Goal: Task Accomplishment & Management: Complete application form

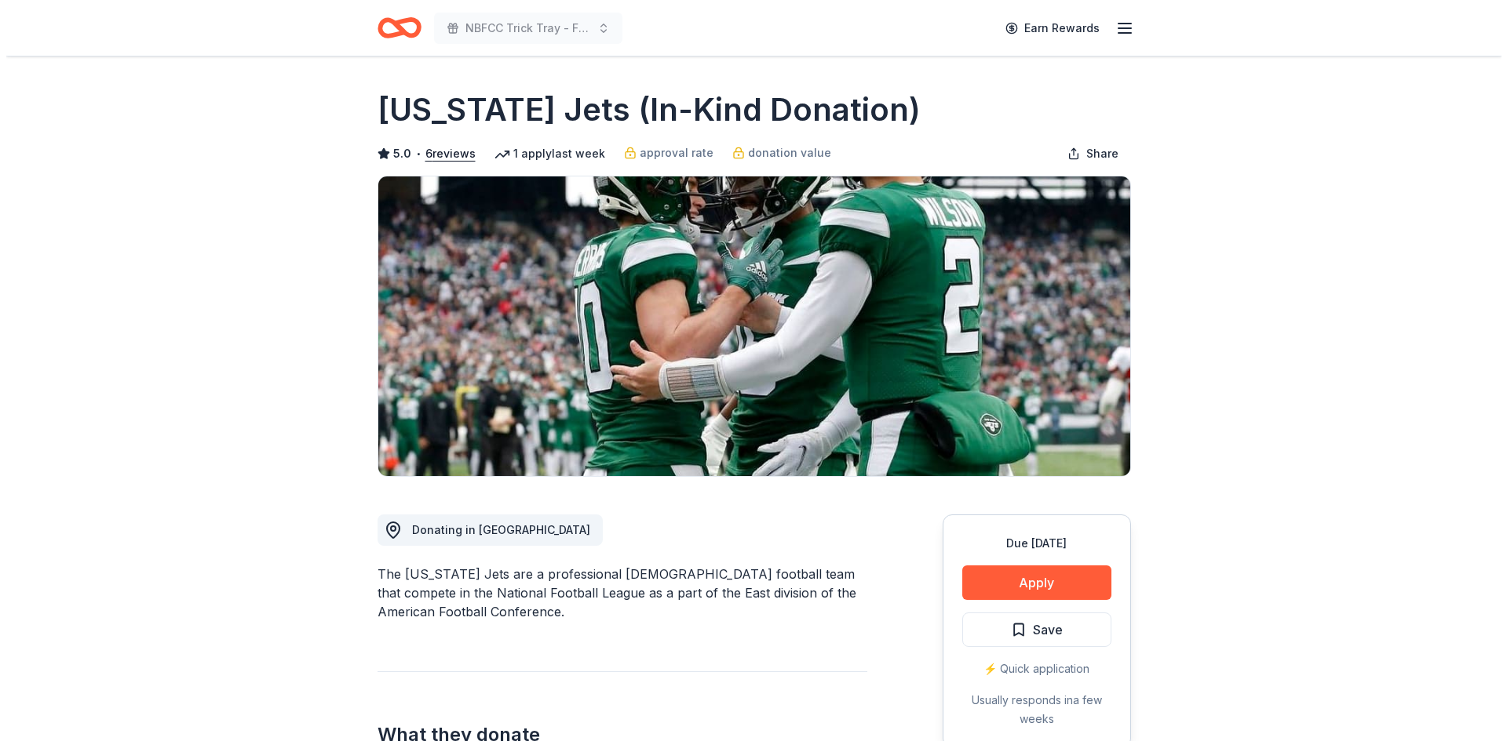
scroll to position [210, 0]
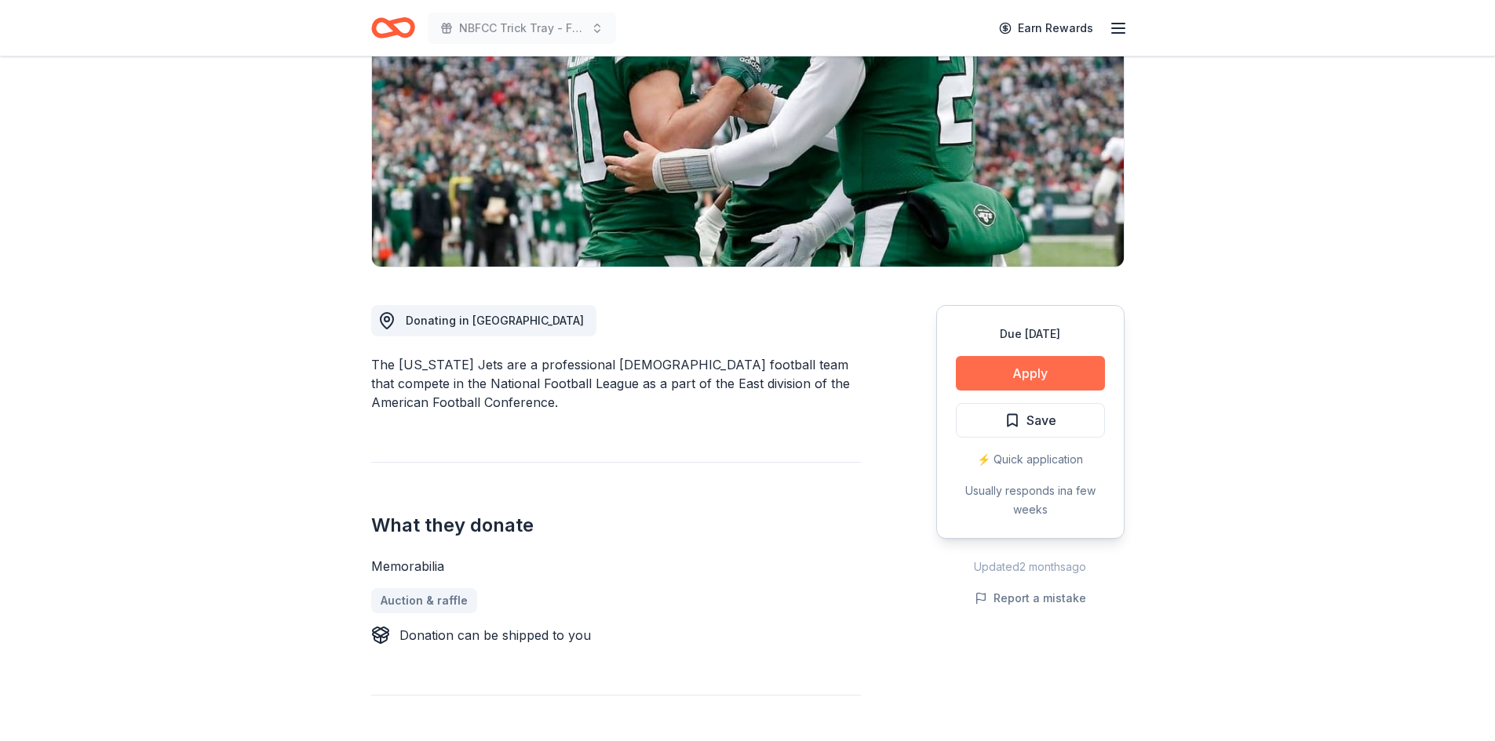
click at [1031, 373] on button "Apply" at bounding box center [1030, 373] width 149 height 35
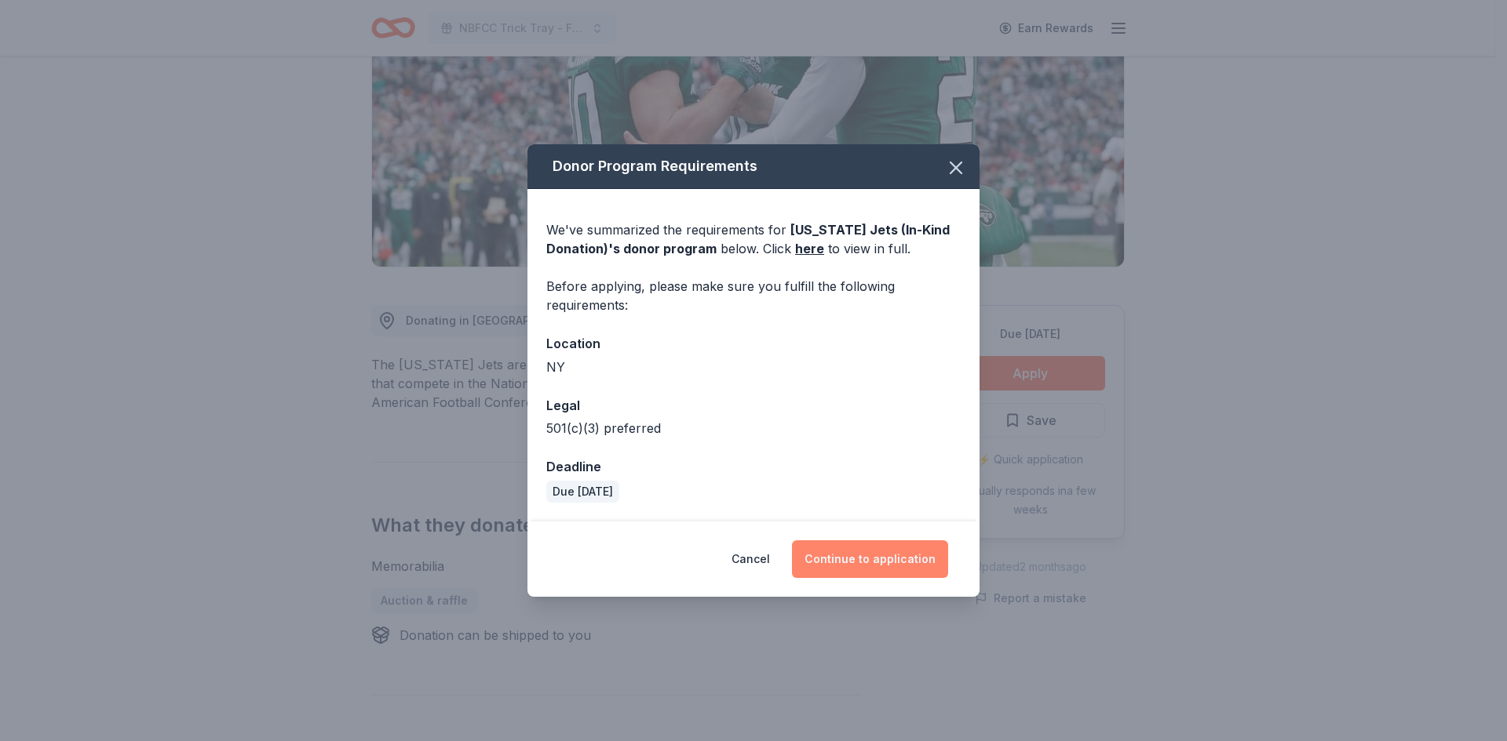
click at [875, 554] on button "Continue to application" at bounding box center [870, 560] width 156 height 38
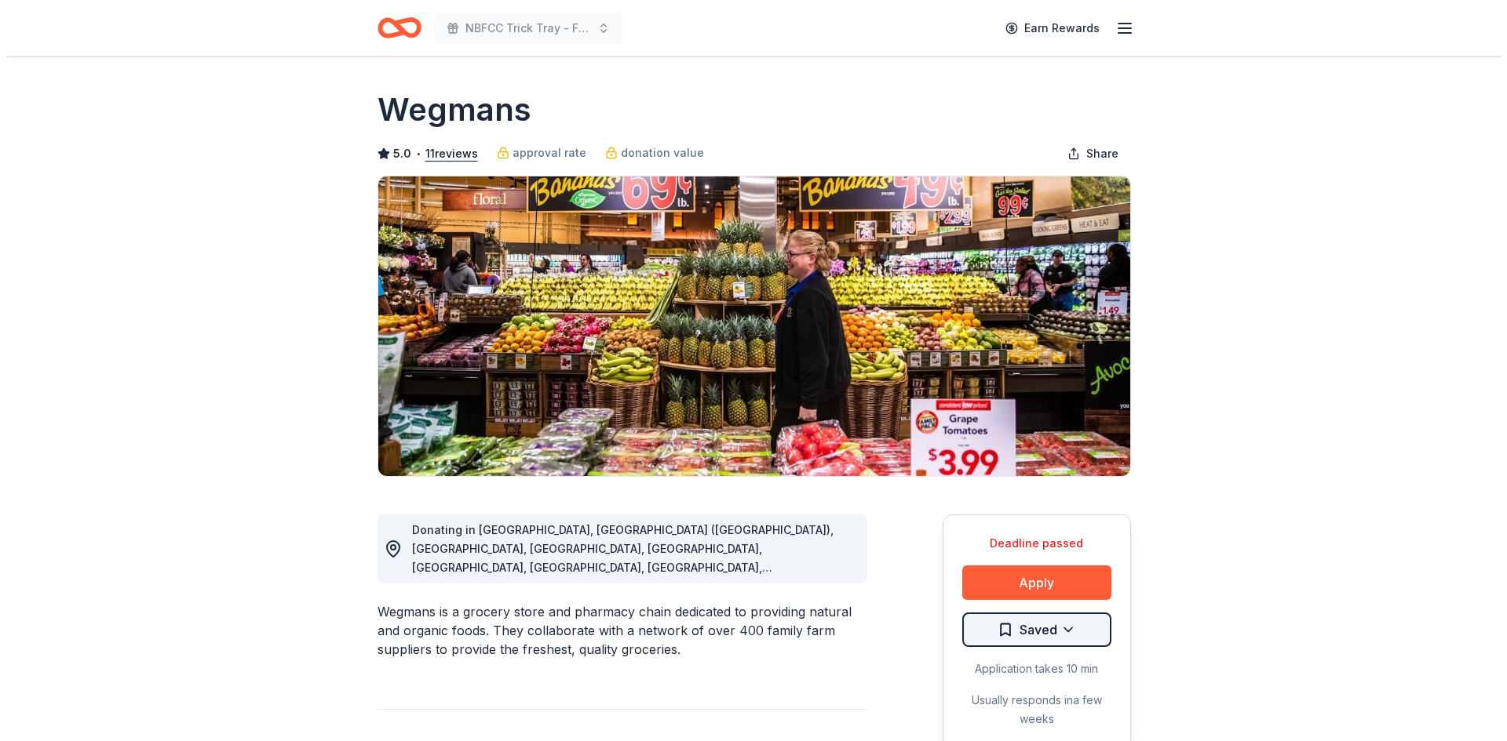
scroll to position [210, 0]
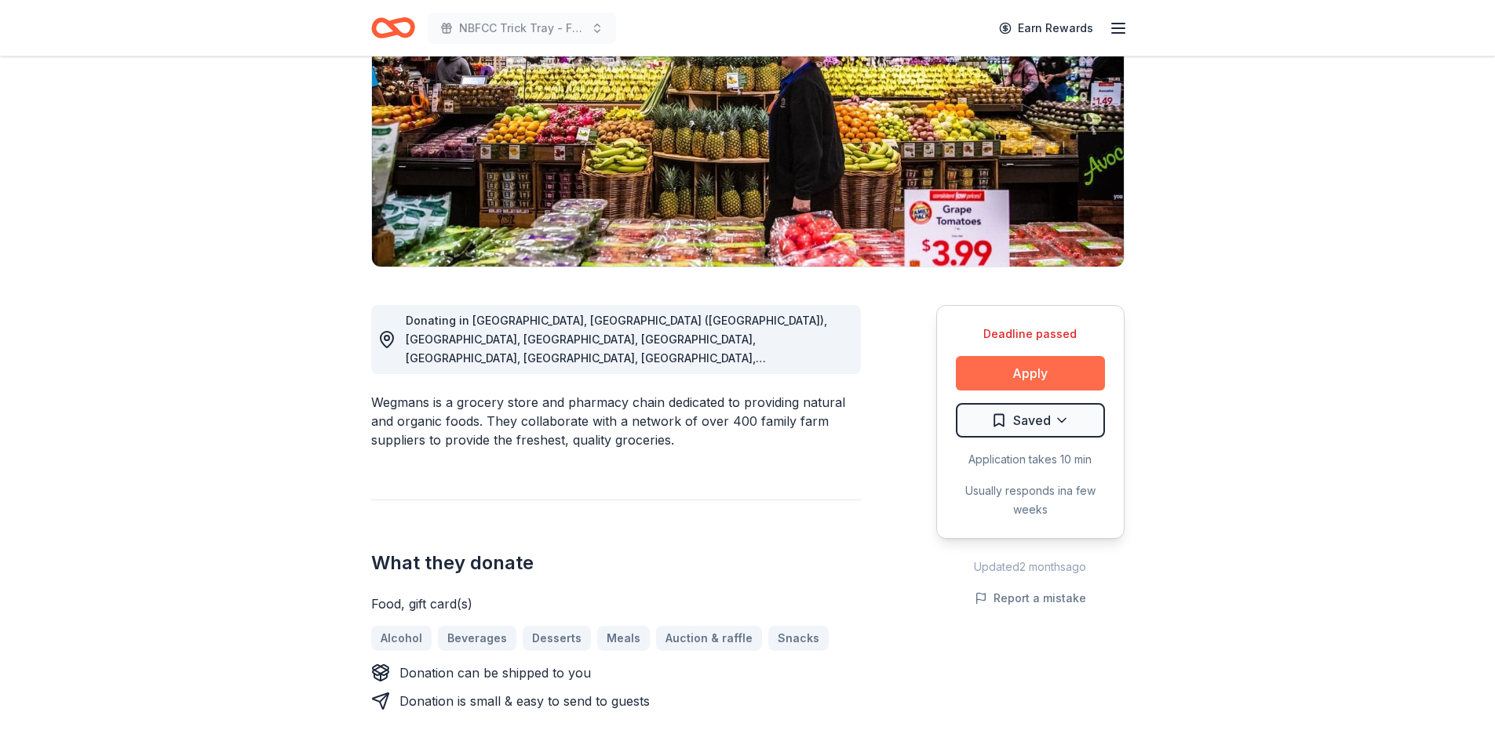
click at [1071, 375] on button "Apply" at bounding box center [1030, 373] width 149 height 35
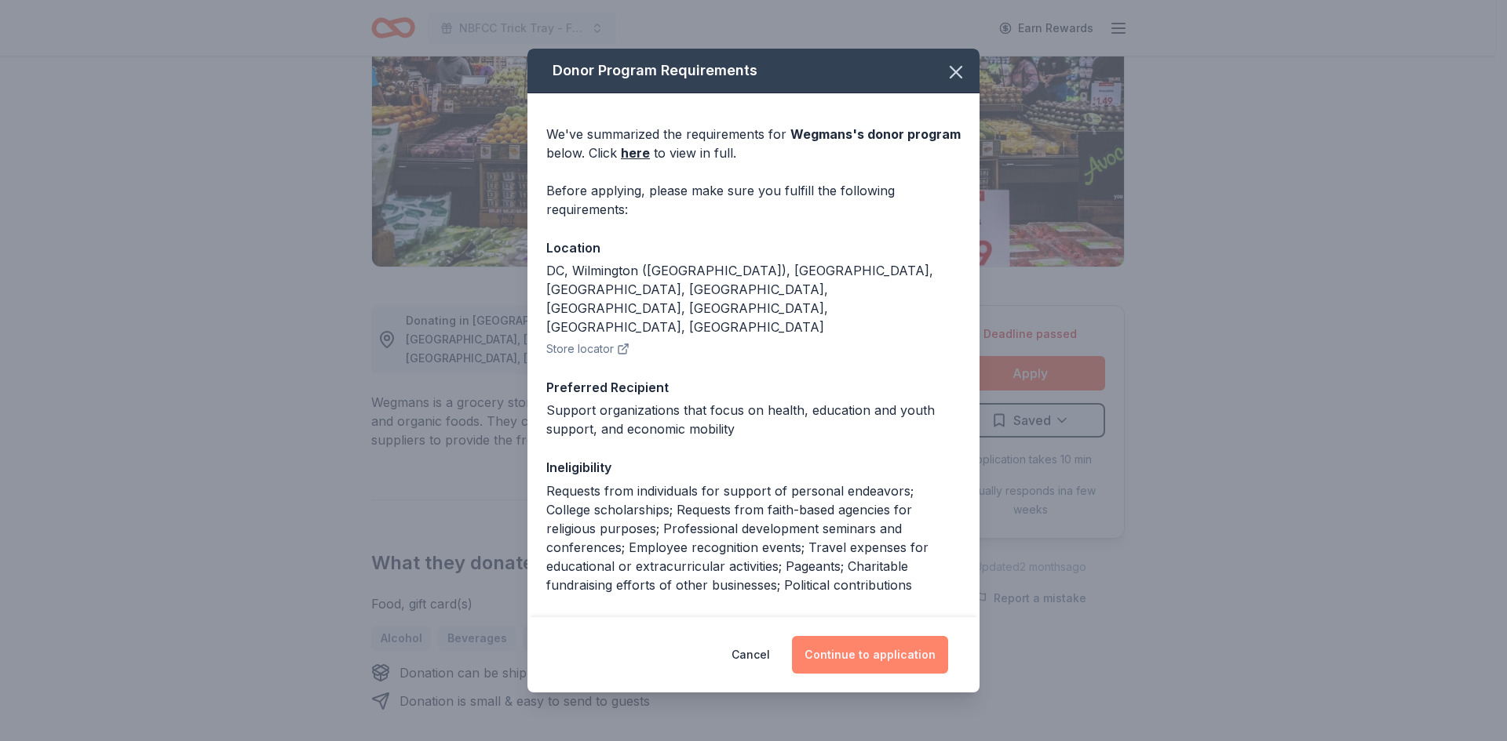
click at [866, 665] on button "Continue to application" at bounding box center [870, 655] width 156 height 38
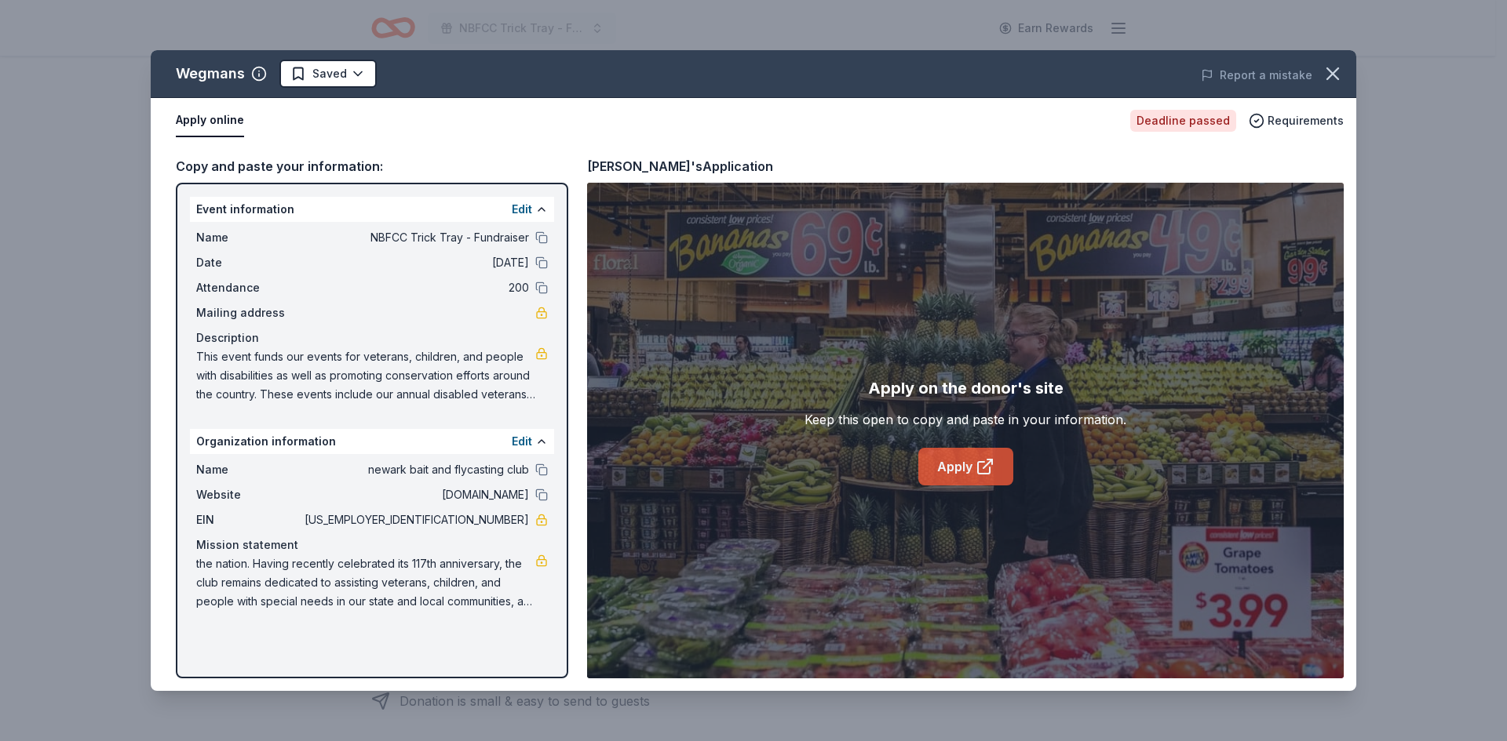
click at [982, 470] on icon at bounding box center [984, 466] width 19 height 19
